Goal: Task Accomplishment & Management: Manage account settings

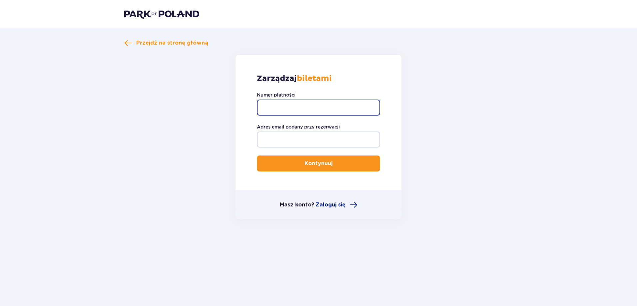
click at [319, 108] on input "Numer płatności" at bounding box center [318, 108] width 123 height 16
type input "297374"
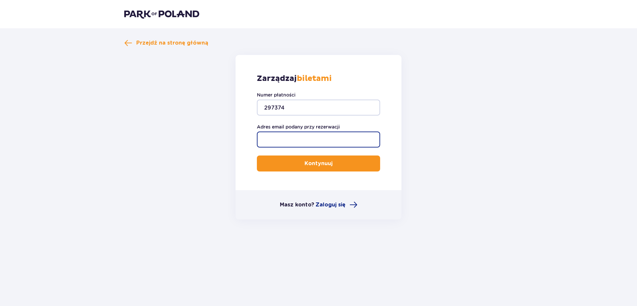
click at [314, 137] on input "Adres email podany przy rezerwacji" at bounding box center [318, 140] width 123 height 16
type input "kasiulkaf6@wp.pl"
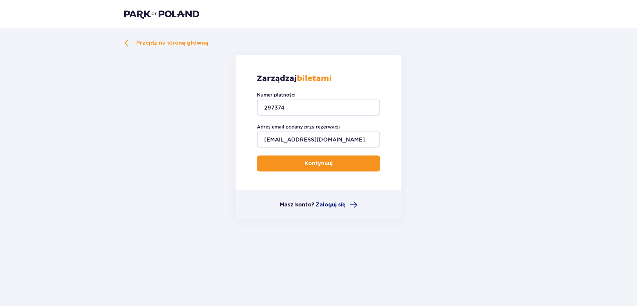
click at [326, 161] on p "Kontynuuj" at bounding box center [318, 163] width 28 height 7
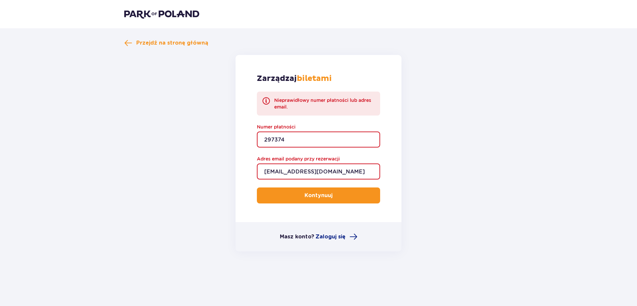
click at [310, 143] on input "297374" at bounding box center [318, 140] width 123 height 16
click at [304, 142] on input "297374" at bounding box center [318, 140] width 123 height 16
type input "2"
type input "TR-VRC-EMWPY7X"
click at [327, 195] on p "Kontynuuj" at bounding box center [318, 195] width 28 height 7
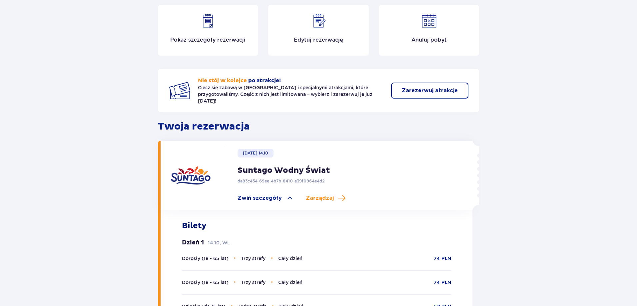
scroll to position [80, 0]
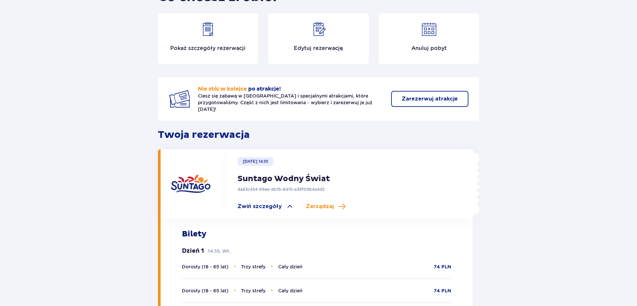
click at [325, 41] on div "Edytuj rezerwację" at bounding box center [318, 38] width 101 height 51
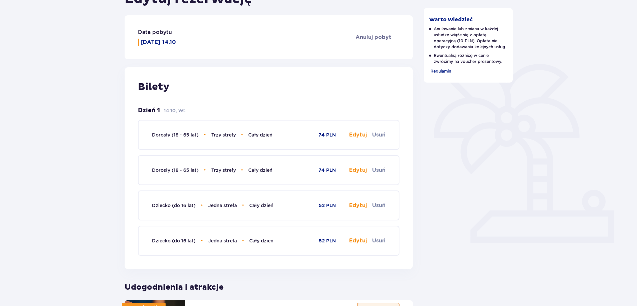
scroll to position [94, 0]
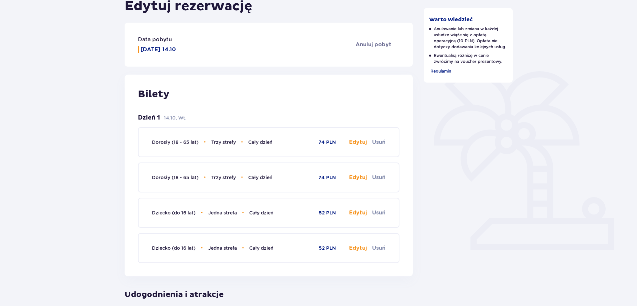
click at [361, 143] on button "Edytuj" at bounding box center [358, 142] width 18 height 7
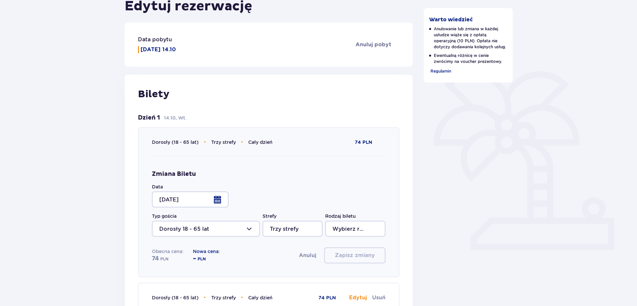
type input "Cały dzień"
click at [215, 198] on div at bounding box center [190, 199] width 77 height 16
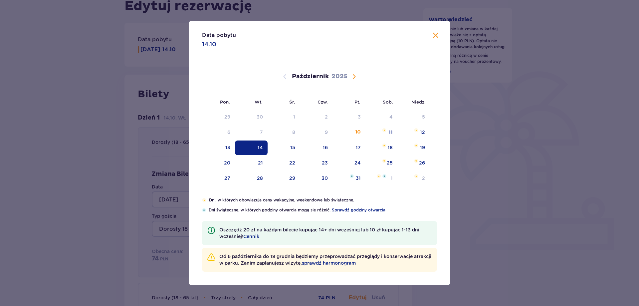
click at [354, 77] on span "Następny miesiąc" at bounding box center [354, 77] width 8 height 8
click at [353, 75] on span "Następny miesiąc" at bounding box center [354, 77] width 8 height 8
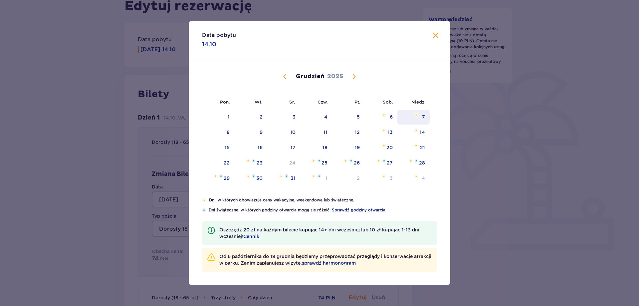
click at [423, 114] on div "7" at bounding box center [423, 117] width 3 height 7
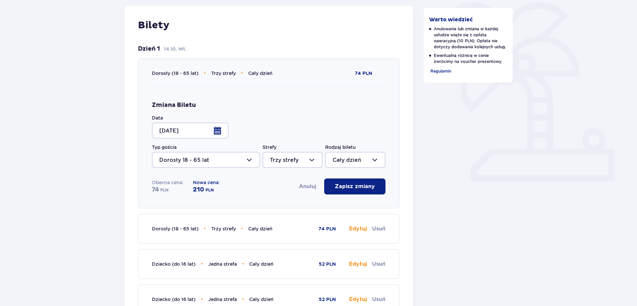
scroll to position [177, 0]
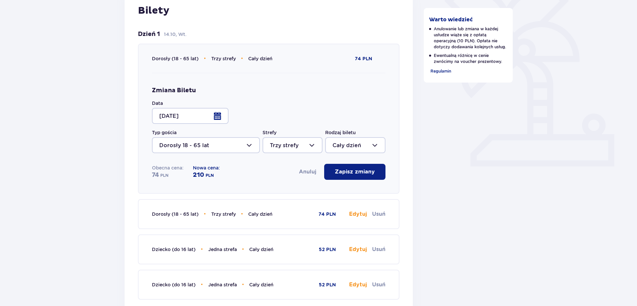
click at [216, 114] on div at bounding box center [190, 116] width 77 height 16
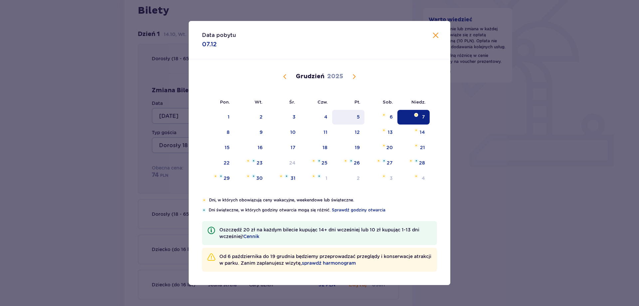
click at [364, 115] on div "5" at bounding box center [348, 117] width 32 height 15
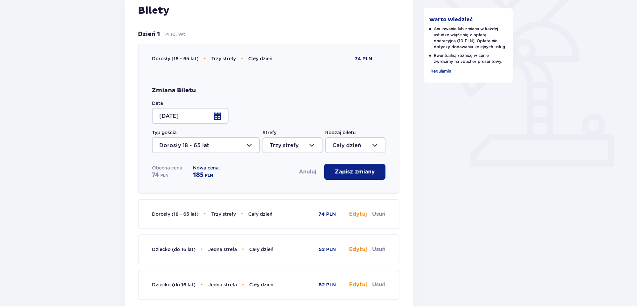
click at [216, 114] on div at bounding box center [190, 116] width 77 height 16
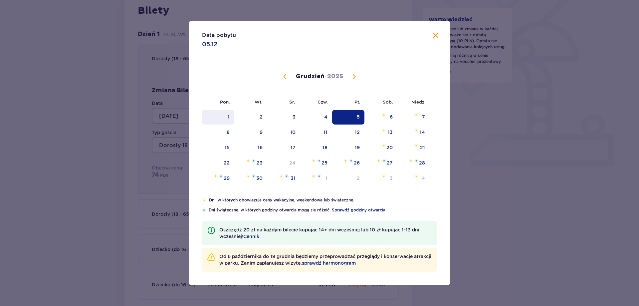
click at [227, 116] on div "1" at bounding box center [218, 117] width 32 height 15
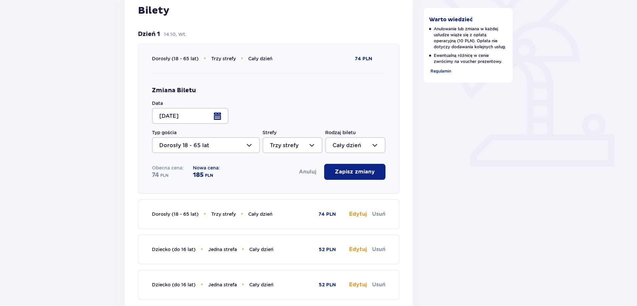
click at [216, 113] on div at bounding box center [190, 116] width 77 height 16
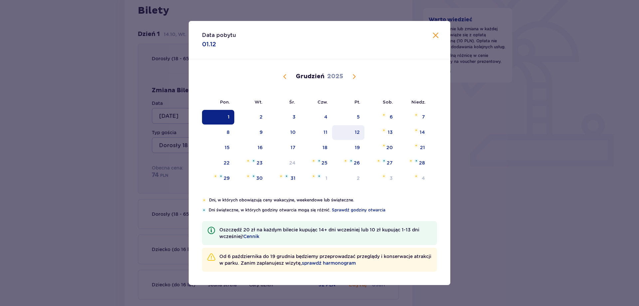
click at [358, 133] on div "12" at bounding box center [357, 132] width 5 height 7
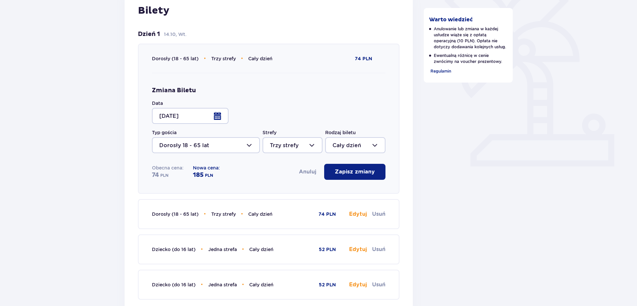
click at [213, 118] on div at bounding box center [190, 116] width 77 height 16
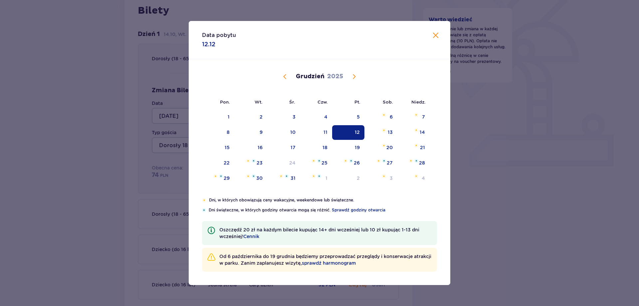
click at [286, 76] on span "Poprzedni miesiąc" at bounding box center [285, 77] width 8 height 8
click at [355, 77] on span "Następny miesiąc" at bounding box center [354, 77] width 8 height 8
click at [285, 76] on span "Poprzedni miesiąc" at bounding box center [285, 77] width 8 height 8
click at [353, 180] on div "28" at bounding box center [348, 178] width 32 height 15
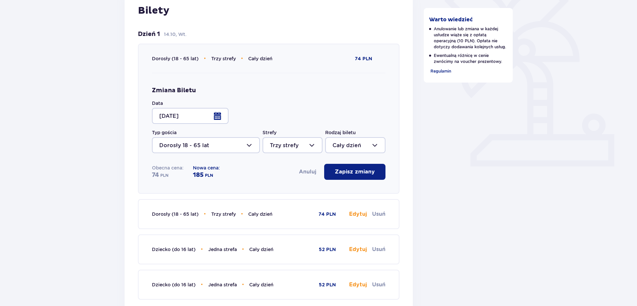
click at [217, 115] on div at bounding box center [190, 116] width 77 height 16
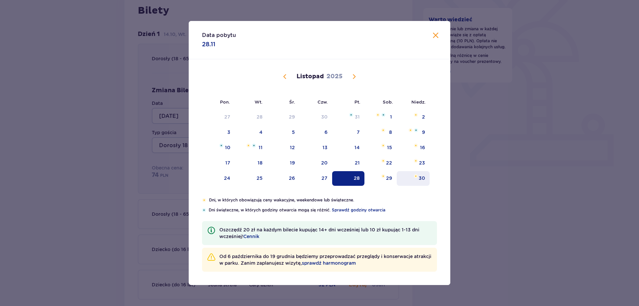
click at [423, 178] on div "30" at bounding box center [422, 178] width 6 height 7
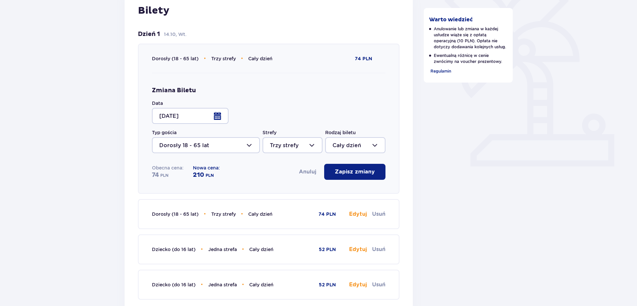
click at [215, 115] on div at bounding box center [190, 116] width 77 height 16
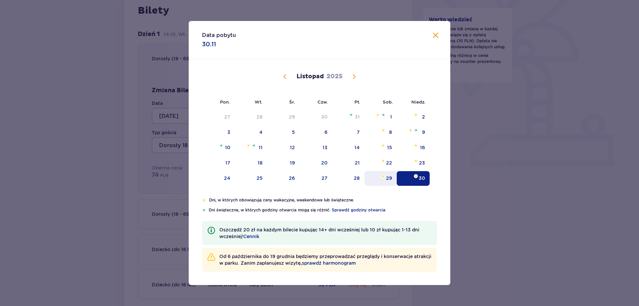
click at [388, 178] on div "29" at bounding box center [389, 178] width 6 height 7
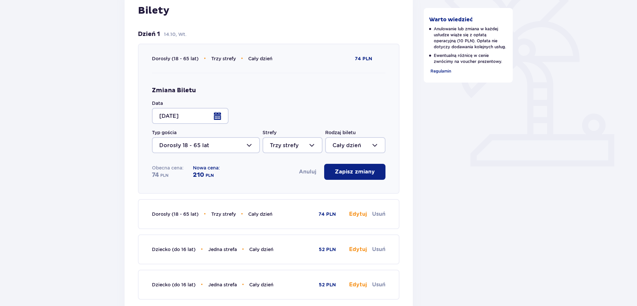
click at [455, 166] on div "Warto wiedzieć Anulowanie lub zmiana w każdej usłudze wiąże się z opłatą operac…" at bounding box center [468, 229] width 100 height 673
click at [211, 117] on div at bounding box center [190, 116] width 77 height 16
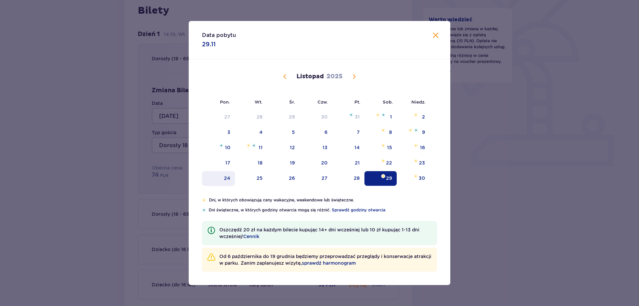
click at [227, 182] on div "24" at bounding box center [218, 178] width 33 height 15
type input "24.11.25"
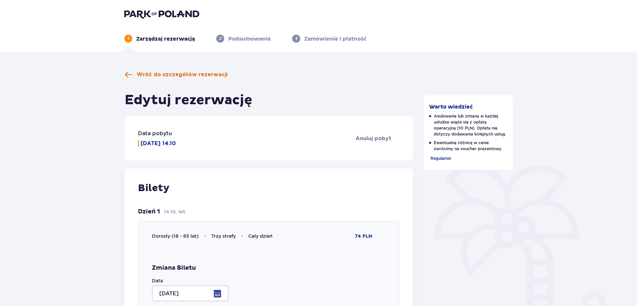
click at [168, 75] on span "Wróć do szczegółów rezerwacji" at bounding box center [182, 74] width 91 height 7
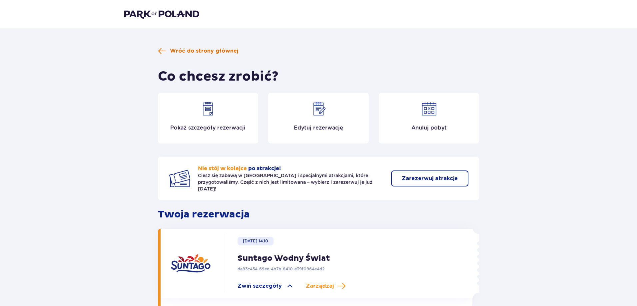
click at [162, 49] on span at bounding box center [162, 51] width 8 height 8
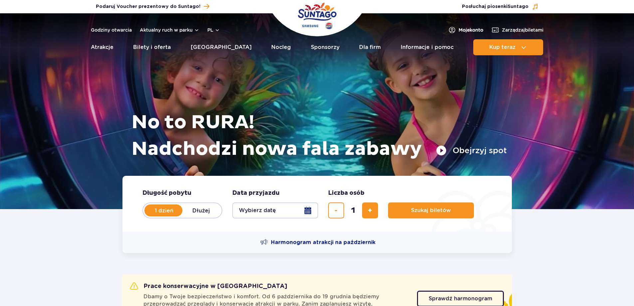
click at [467, 29] on span "Moje konto" at bounding box center [471, 30] width 25 height 7
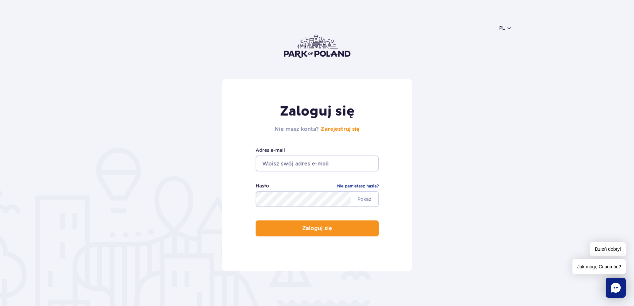
type input "[EMAIL_ADDRESS][DOMAIN_NAME]"
click at [435, 163] on form "Zaloguj się Nie masz konta? Zarejestruj się kasiulkaf6@wp.pl Adres e-mail Pokaż…" at bounding box center [317, 175] width 390 height 192
